Goal: Task Accomplishment & Management: Manage account settings

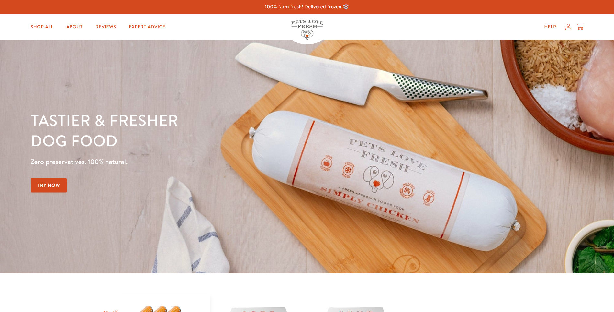
click at [570, 29] on icon at bounding box center [568, 27] width 6 height 7
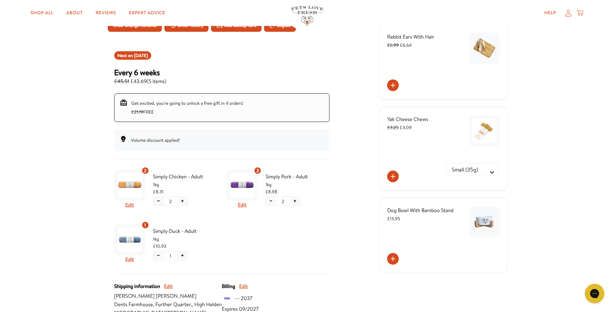
scroll to position [97, 0]
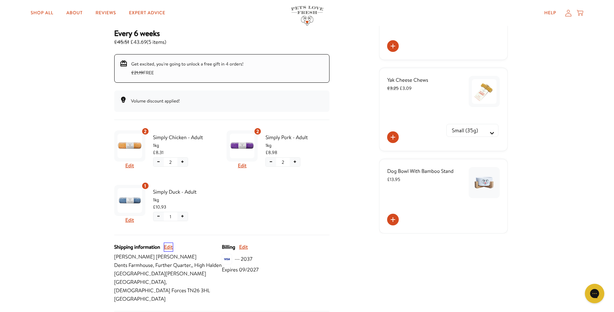
click at [169, 249] on button "Edit" at bounding box center [168, 247] width 9 height 8
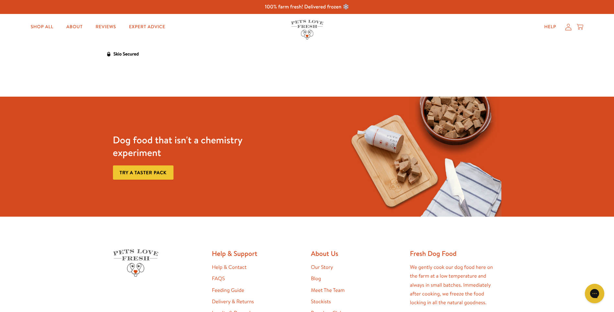
select select "United Kingdom"
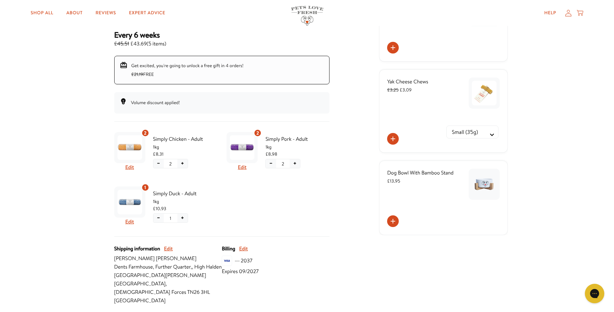
scroll to position [97, 0]
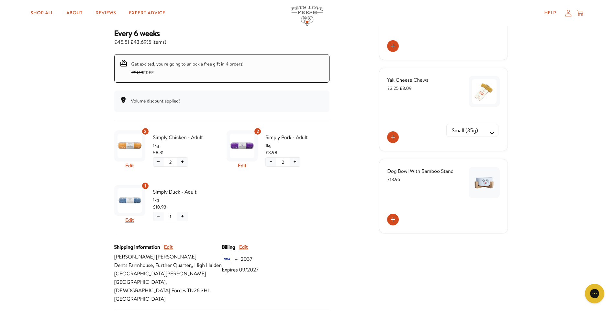
click at [158, 217] on button "−" at bounding box center [159, 216] width 10 height 9
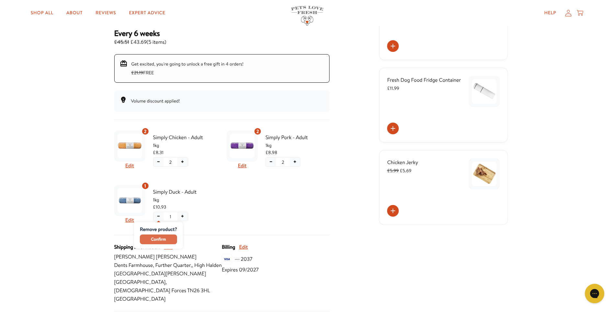
click at [158, 240] on span "Confirm" at bounding box center [158, 238] width 15 height 7
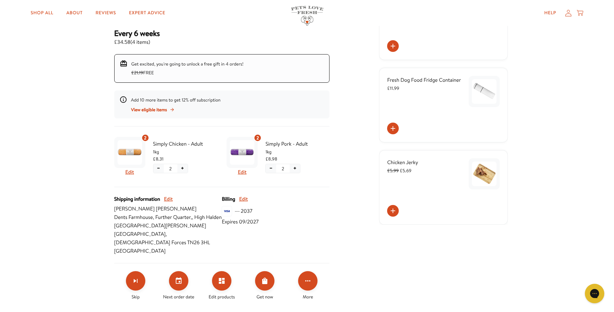
click at [184, 168] on button "+" at bounding box center [182, 168] width 10 height 9
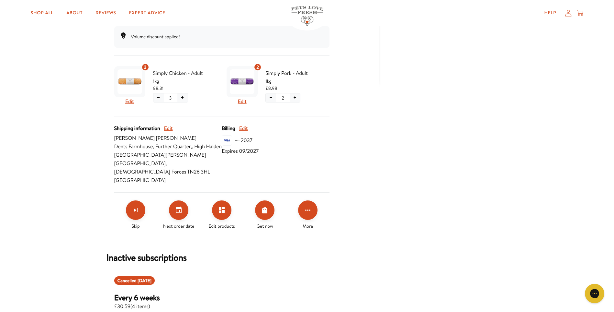
scroll to position [162, 0]
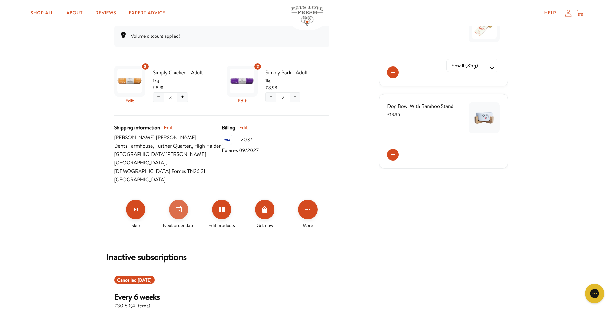
click at [177, 206] on icon "Set your next order date" at bounding box center [179, 209] width 6 height 6
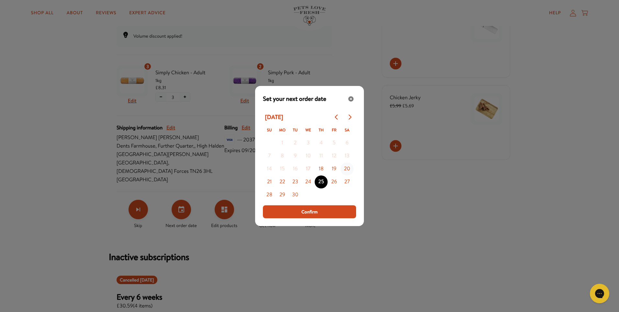
click at [346, 169] on button "20" at bounding box center [347, 168] width 13 height 13
click at [314, 211] on span "Confirm" at bounding box center [310, 211] width 16 height 7
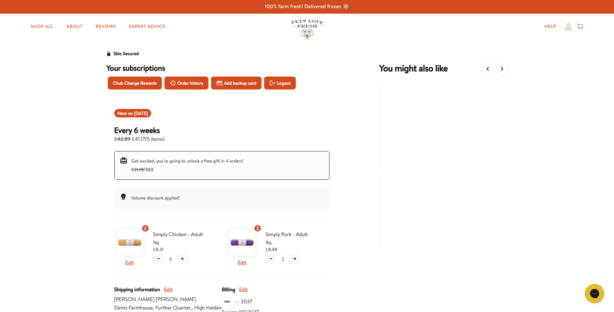
scroll to position [0, 0]
